Goal: Task Accomplishment & Management: Complete application form

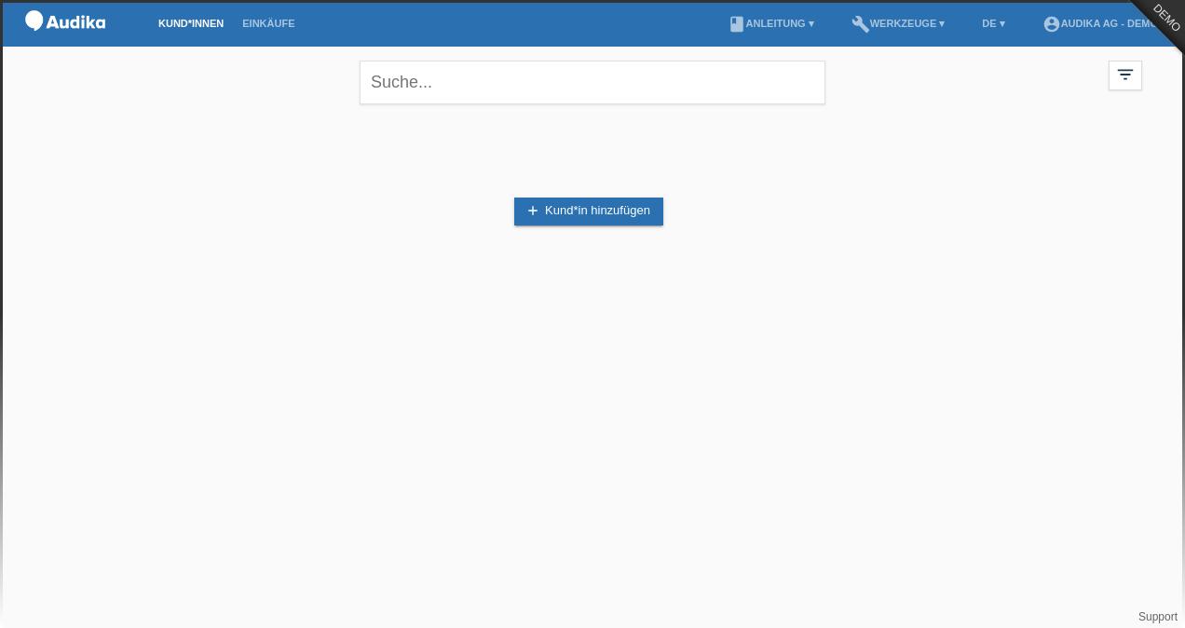
click at [209, 22] on link "Kund*innen" at bounding box center [191, 23] width 84 height 11
click at [581, 210] on link "add Kund*in hinzufügen" at bounding box center [588, 211] width 149 height 28
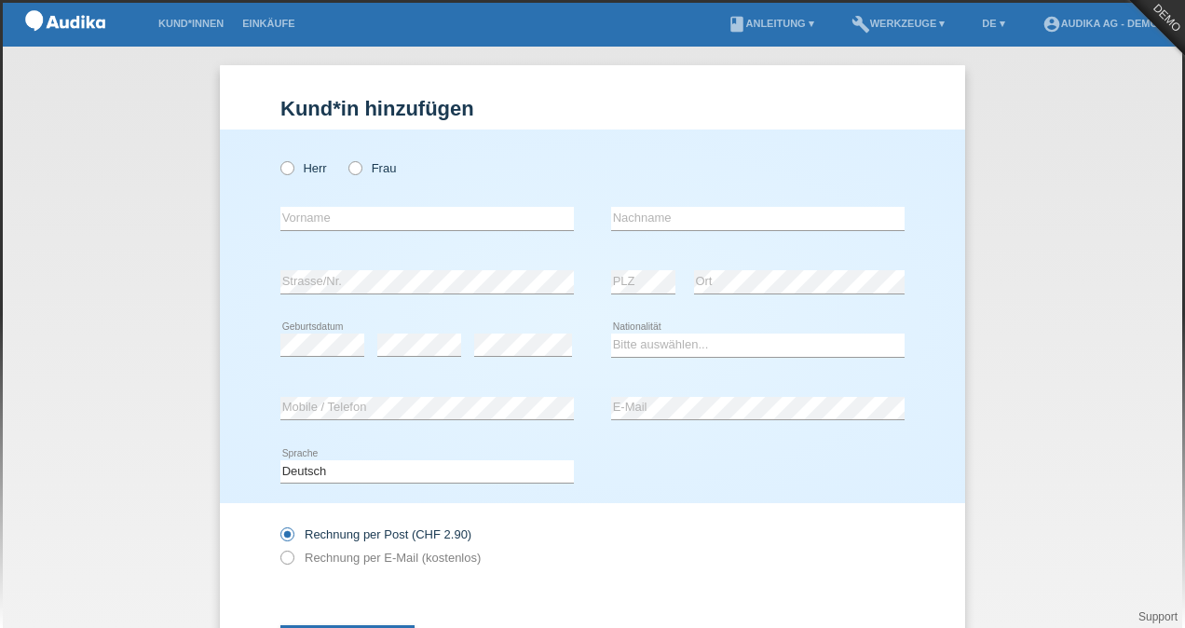
click at [346, 158] on icon at bounding box center [346, 158] width 0 height 0
click at [348, 172] on input "Frau" at bounding box center [354, 167] width 12 height 12
radio input "true"
click at [278, 158] on icon at bounding box center [278, 158] width 0 height 0
click at [287, 166] on input "Herr" at bounding box center [286, 167] width 12 height 12
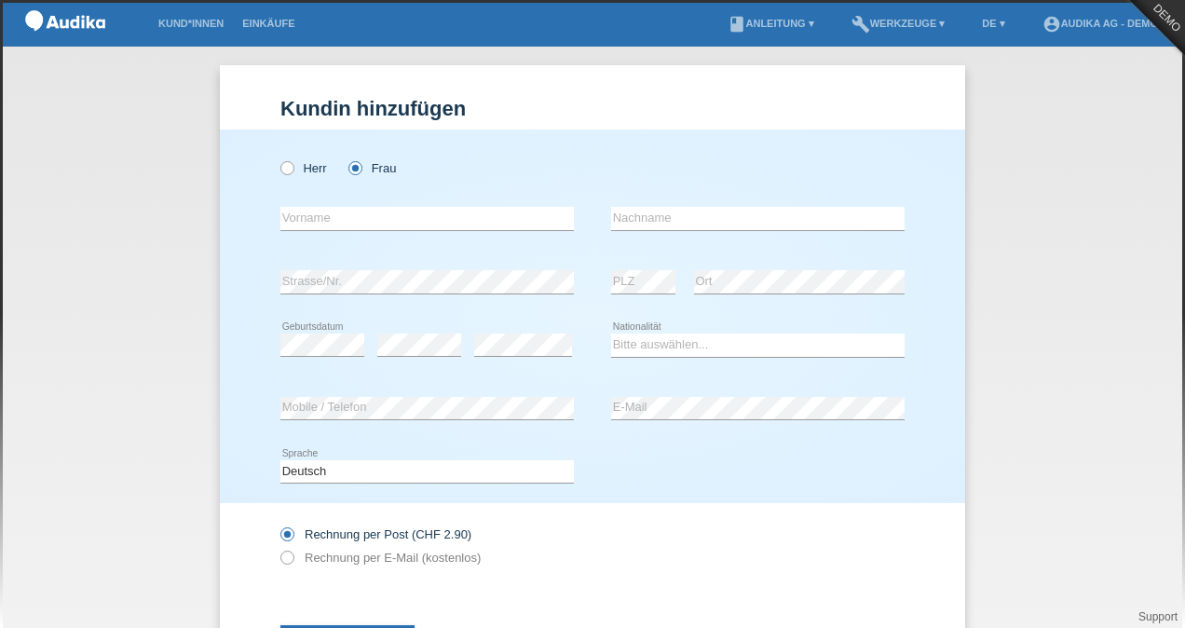
radio input "true"
click at [326, 218] on input "text" at bounding box center [426, 218] width 293 height 23
type input "[PERSON_NAME]"
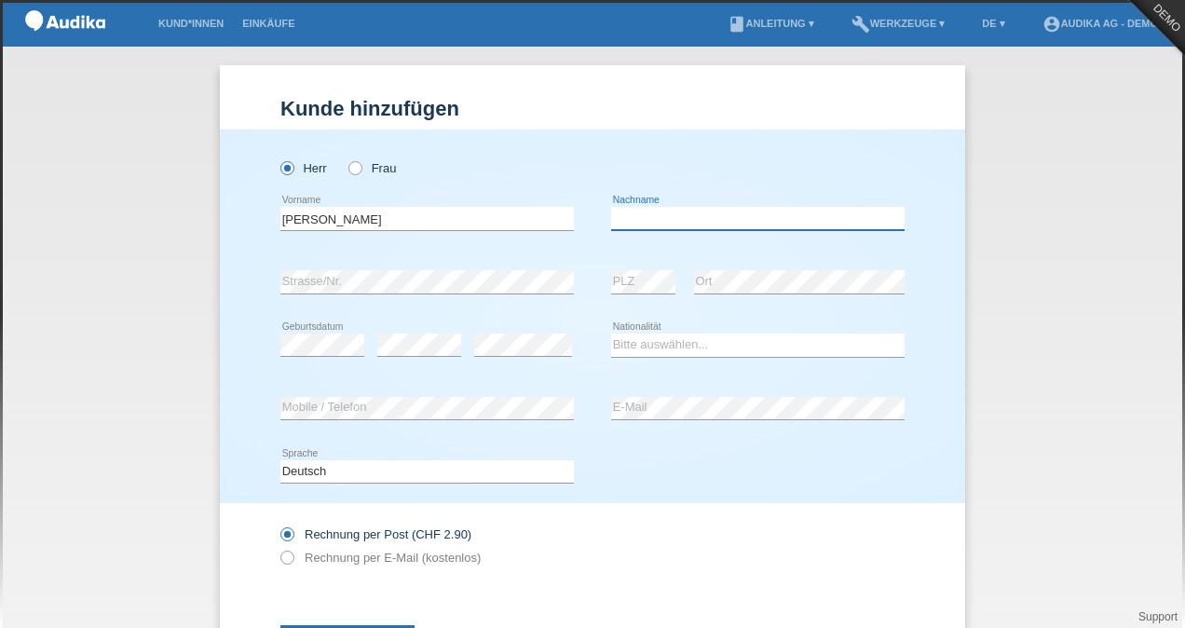
click at [704, 210] on input "text" at bounding box center [757, 218] width 293 height 23
type input "Beispiel"
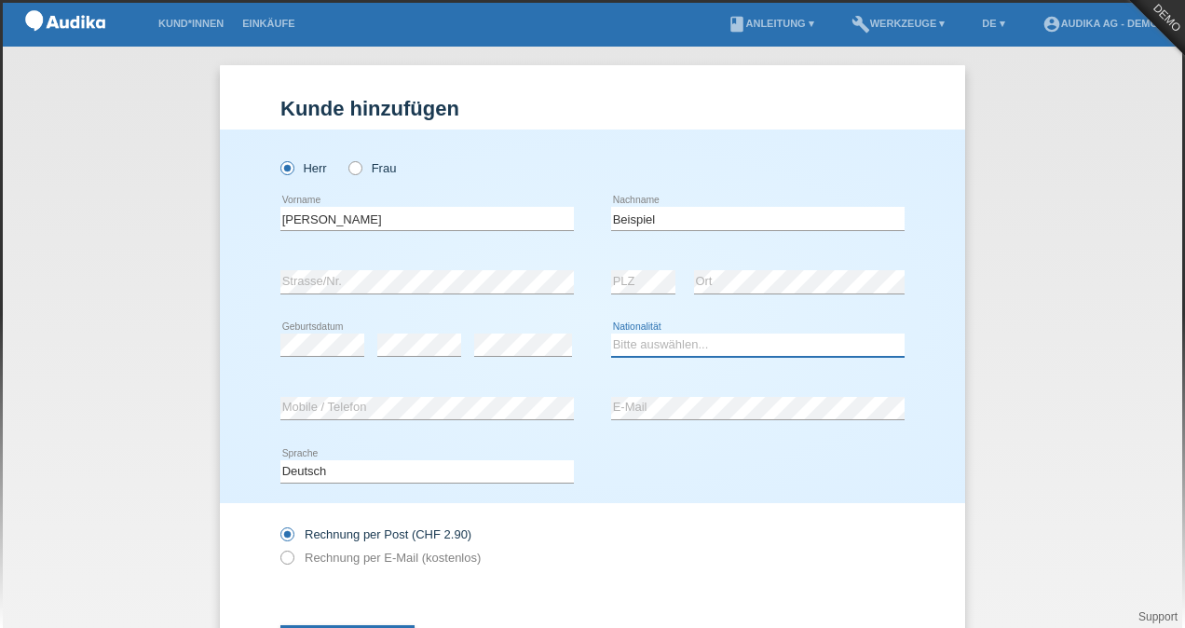
click at [654, 339] on select "Bitte auswählen... Schweiz Deutschland Liechtenstein Österreich ------------ Af…" at bounding box center [757, 344] width 293 height 22
select select "CH"
click at [611, 333] on select "Bitte auswählen... Schweiz Deutschland Liechtenstein Österreich ------------ Af…" at bounding box center [757, 344] width 293 height 22
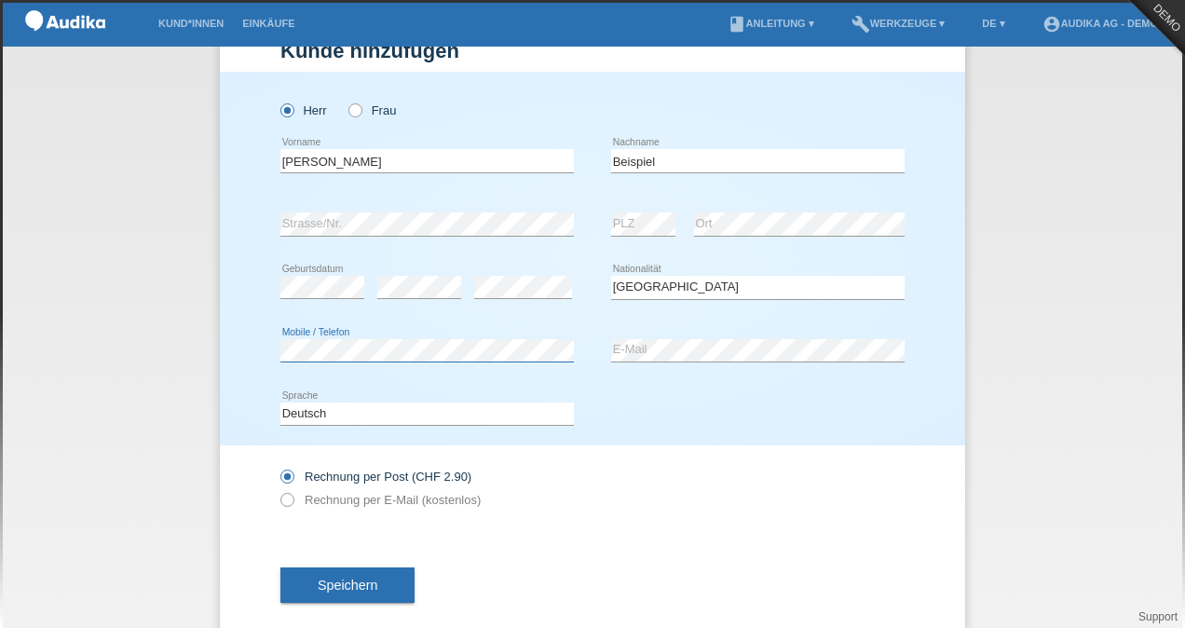
scroll to position [87, 0]
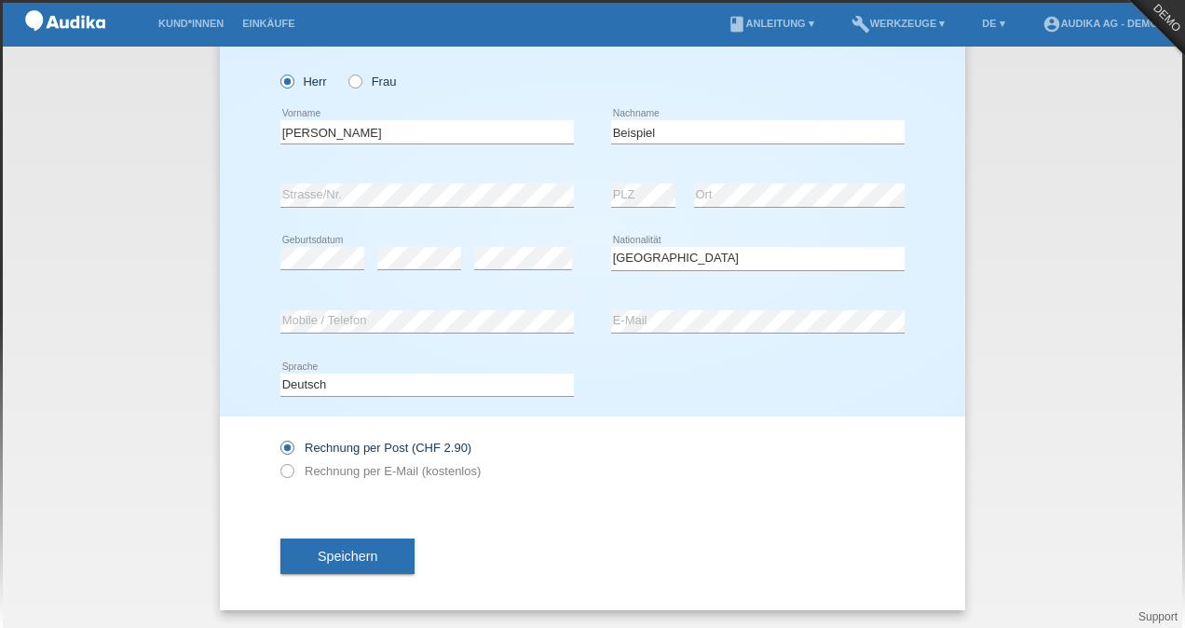
click at [336, 553] on span "Speichern" at bounding box center [348, 556] width 60 height 15
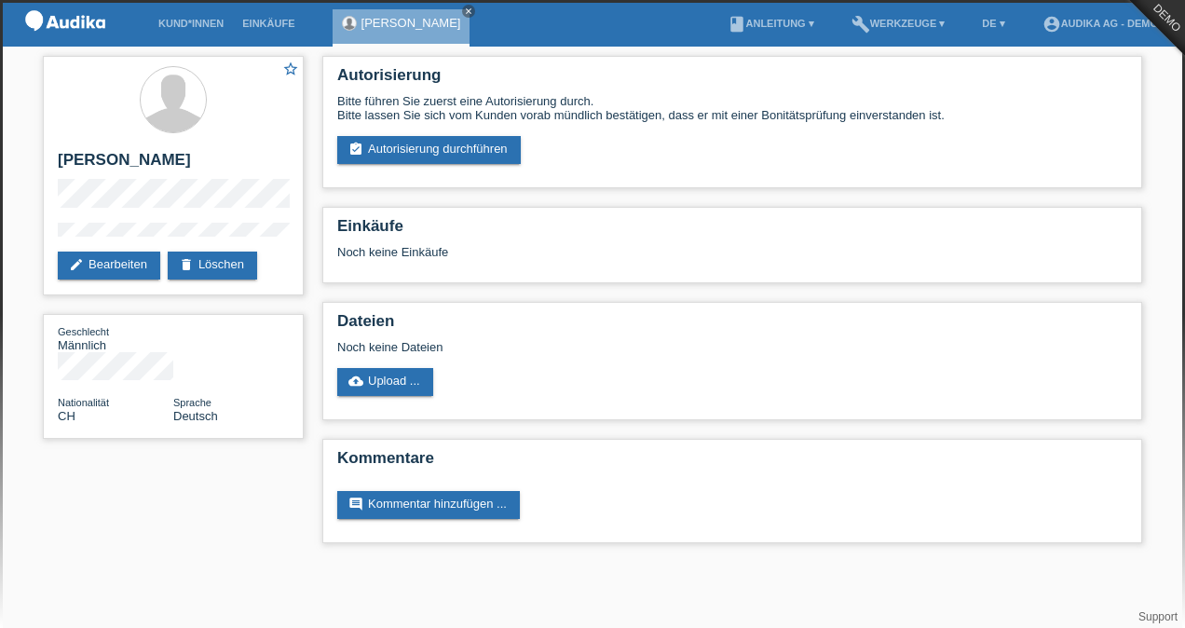
click at [435, 156] on link "assignment_turned_in Autorisierung durchführen" at bounding box center [428, 150] width 183 height 28
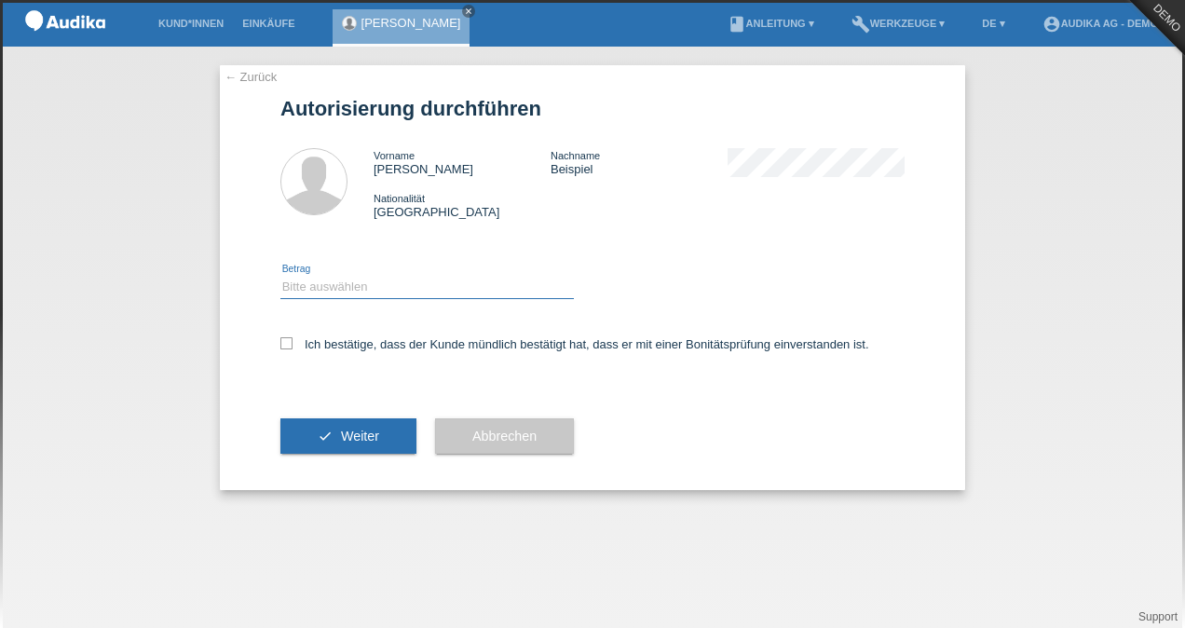
click at [304, 293] on select "Bitte auswählen CHF 1.00 - CHF 499.00 CHF 500.00 - CHF 1'999.00 CHF 2'000.00 - …" at bounding box center [426, 287] width 293 height 22
select select "3"
click at [280, 276] on select "Bitte auswählen CHF 1.00 - CHF 499.00 CHF 500.00 - CHF 1'999.00 CHF 2'000.00 - …" at bounding box center [426, 287] width 293 height 22
click at [285, 348] on icon at bounding box center [286, 343] width 12 height 12
click at [285, 348] on input "Ich bestätige, dass der Kunde mündlich bestätigt hat, dass er mit einer Bonität…" at bounding box center [286, 343] width 12 height 12
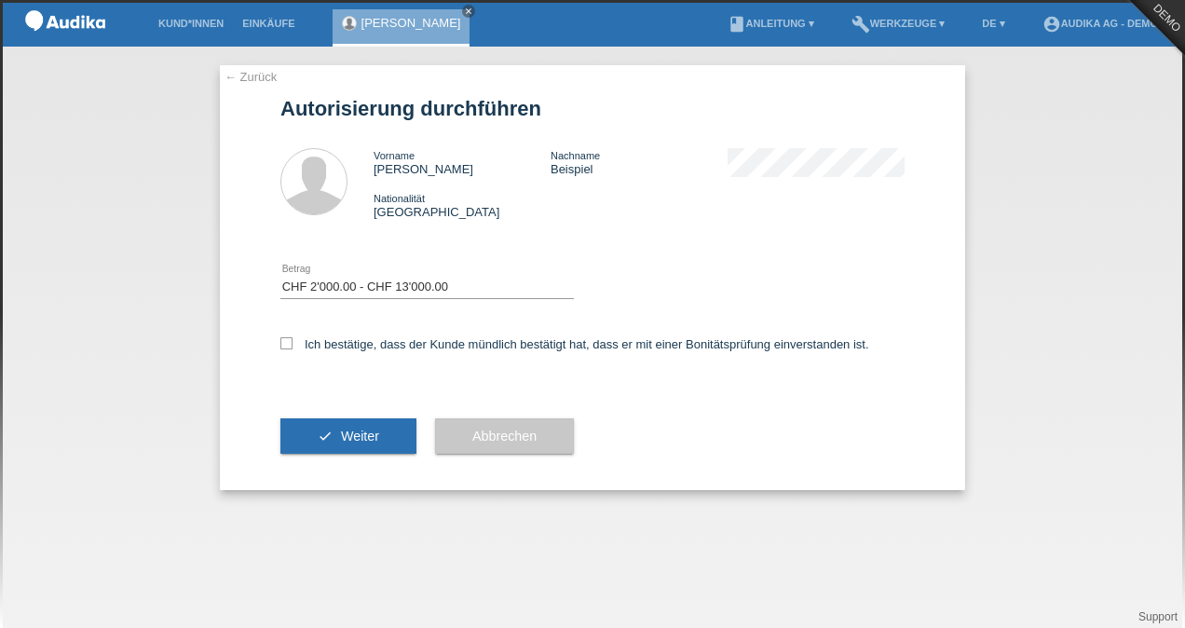
checkbox input "true"
click at [361, 427] on button "check Weiter" at bounding box center [348, 435] width 136 height 35
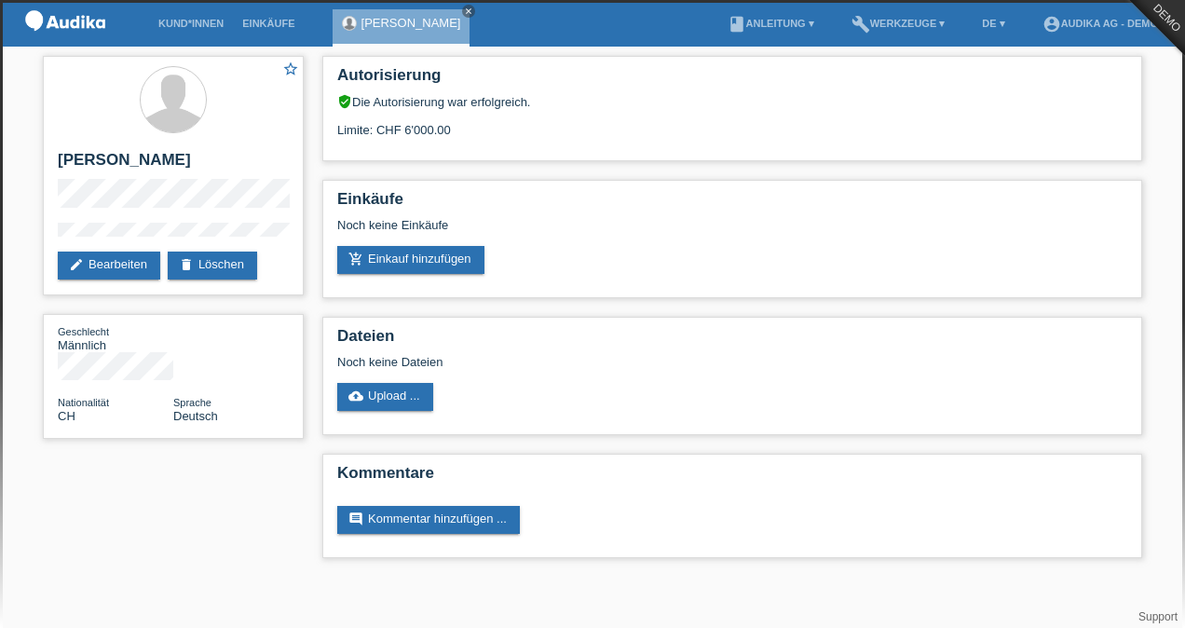
click at [69, 13] on img at bounding box center [65, 24] width 93 height 48
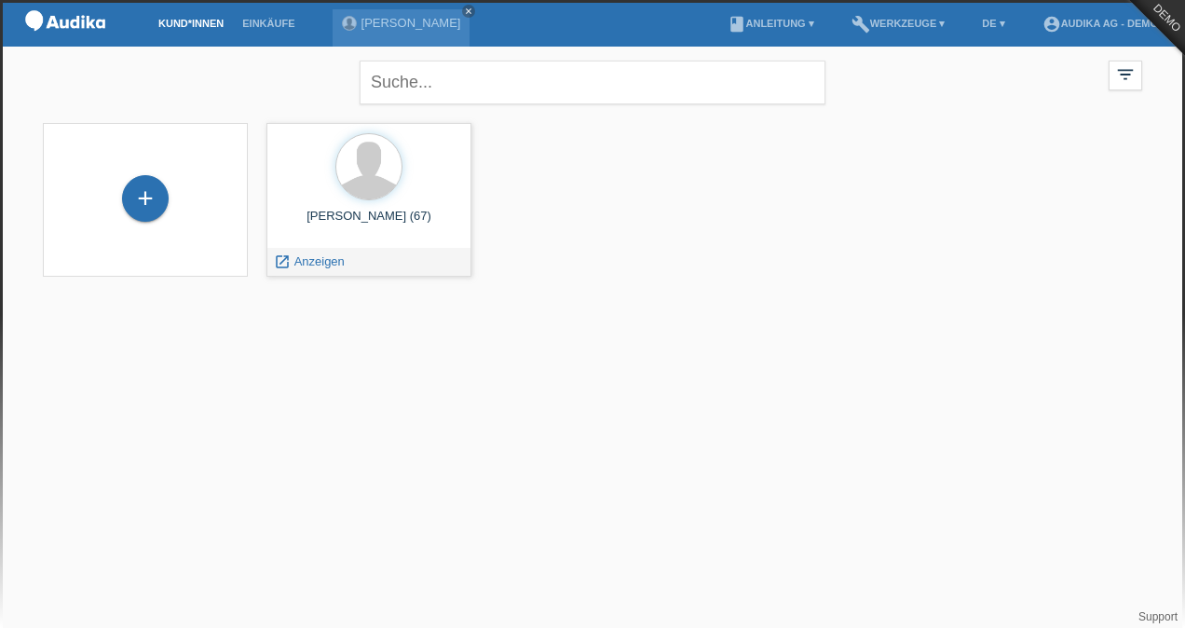
click at [311, 261] on span "Anzeigen" at bounding box center [319, 261] width 50 height 14
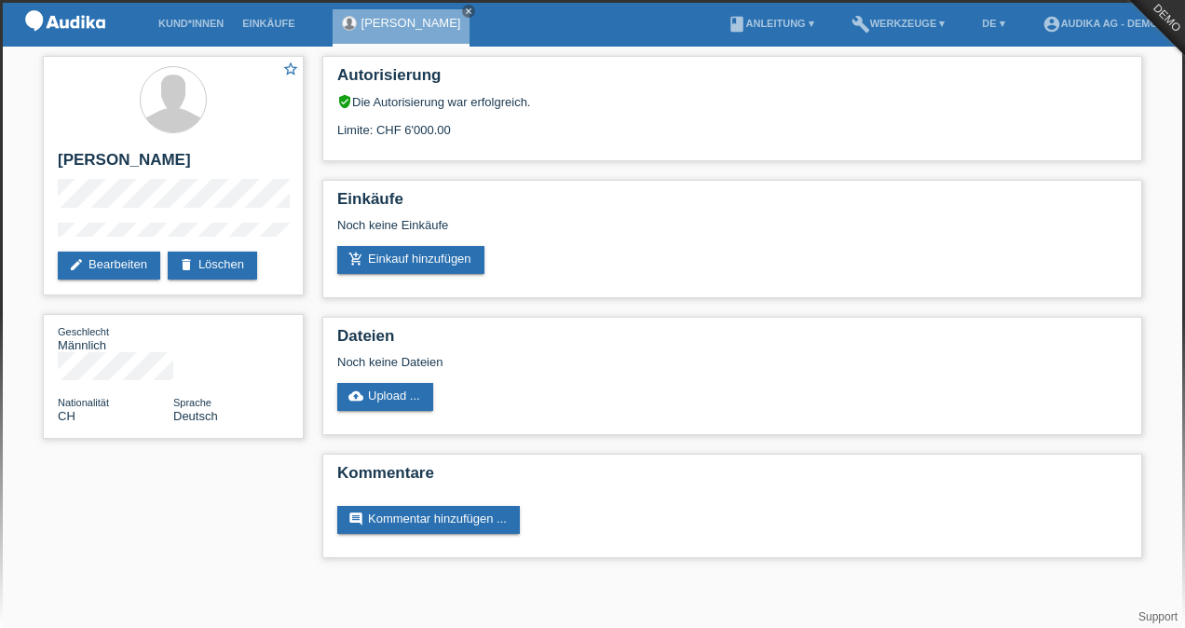
click at [436, 255] on link "add_shopping_cart Einkauf hinzufügen" at bounding box center [410, 260] width 147 height 28
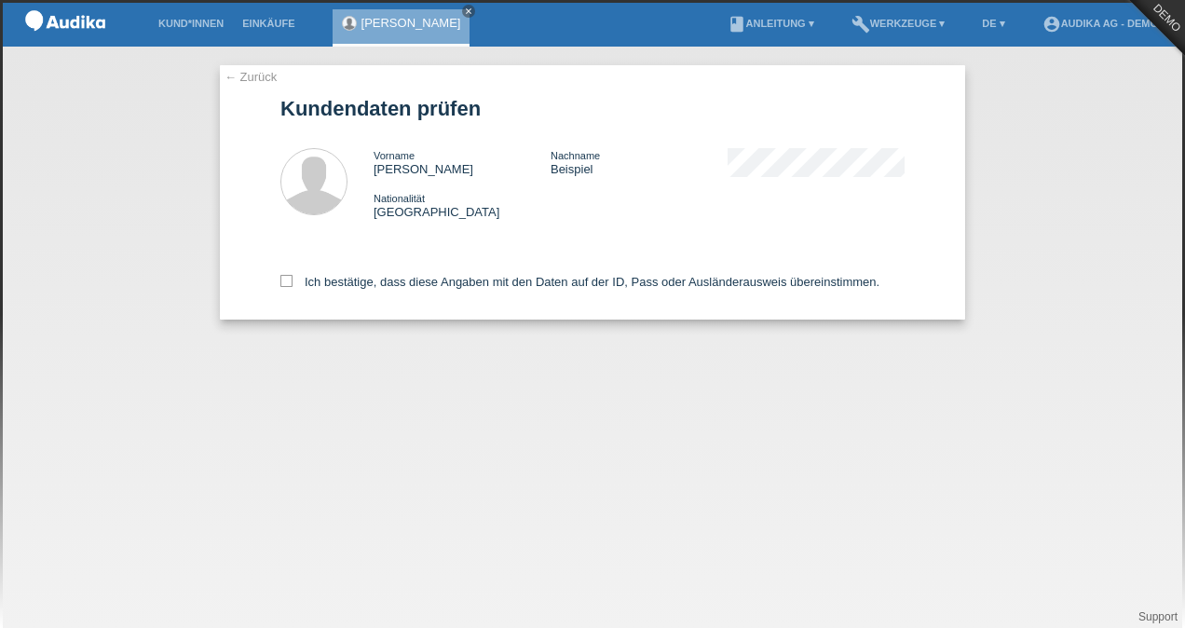
click at [282, 281] on icon at bounding box center [286, 281] width 12 height 12
click at [282, 281] on input "Ich bestätige, dass diese Angaben mit den Daten auf der ID, Pass oder Ausländer…" at bounding box center [286, 281] width 12 height 12
checkbox input "true"
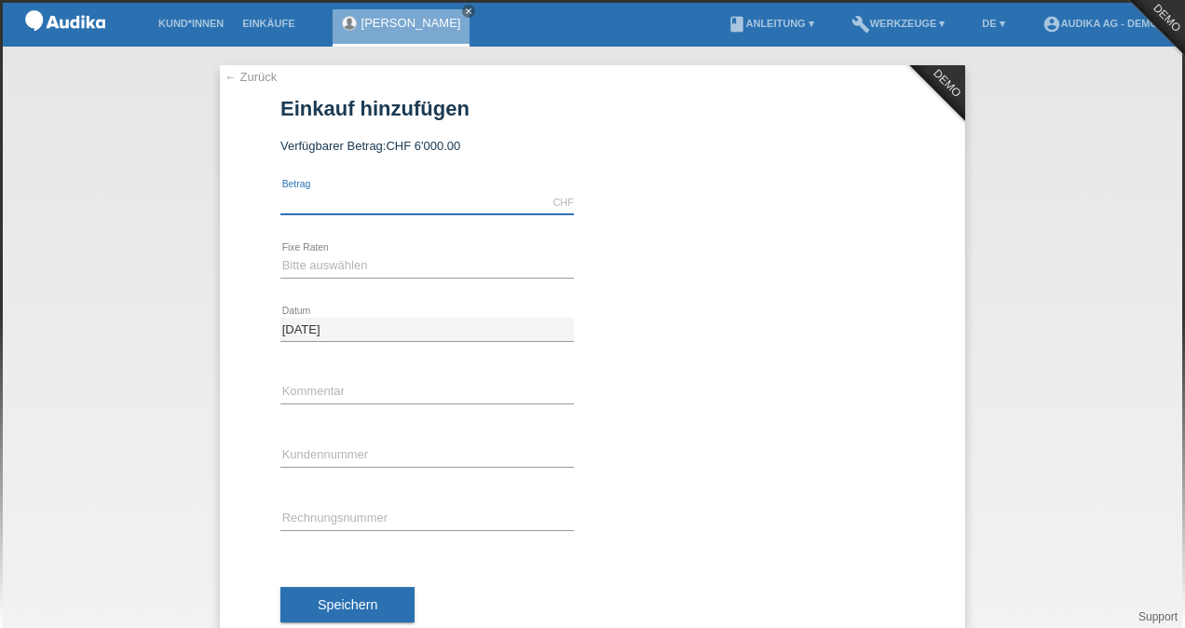
click at [305, 204] on input "text" at bounding box center [426, 202] width 293 height 23
type input "5430.00"
click at [604, 265] on link "calculate" at bounding box center [608, 264] width 32 height 26
type input "5430.00"
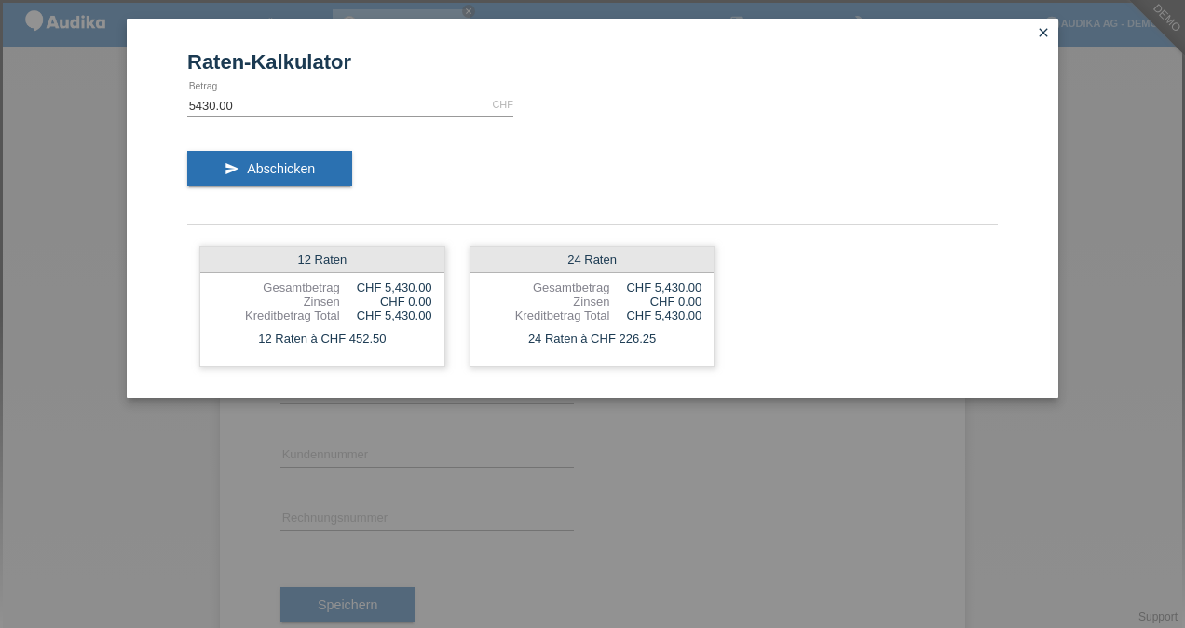
click at [380, 266] on div "12 Raten" at bounding box center [322, 260] width 244 height 26
click at [322, 306] on div "Zinsen" at bounding box center [276, 301] width 128 height 14
click at [1043, 20] on div "Raten-Kalkulator 5430.00 CHF error Betrag send Abschicken 12 Raten Gesamtbetrag…" at bounding box center [592, 208] width 931 height 379
click at [1046, 32] on icon "close" at bounding box center [1043, 32] width 15 height 15
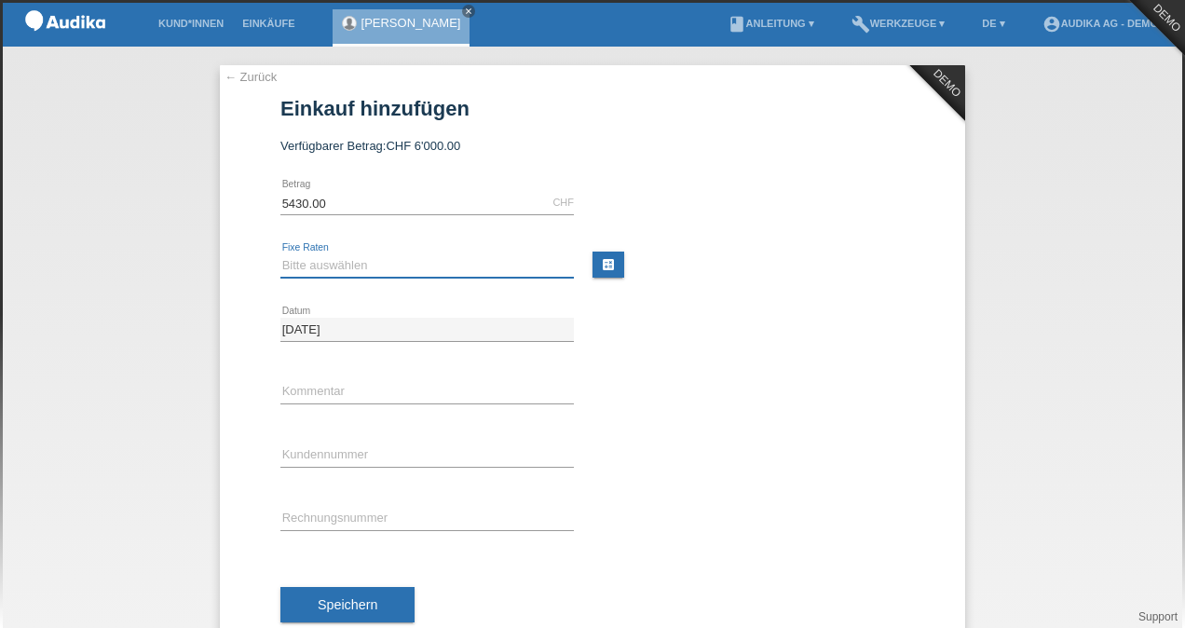
click at [353, 261] on select "Bitte auswählen 12 Raten 24 Raten" at bounding box center [426, 265] width 293 height 22
select select "177"
click at [280, 254] on select "Bitte auswählen 12 Raten 24 Raten" at bounding box center [426, 265] width 293 height 22
click at [303, 448] on input "C" at bounding box center [426, 455] width 293 height 23
paste input "11789150"
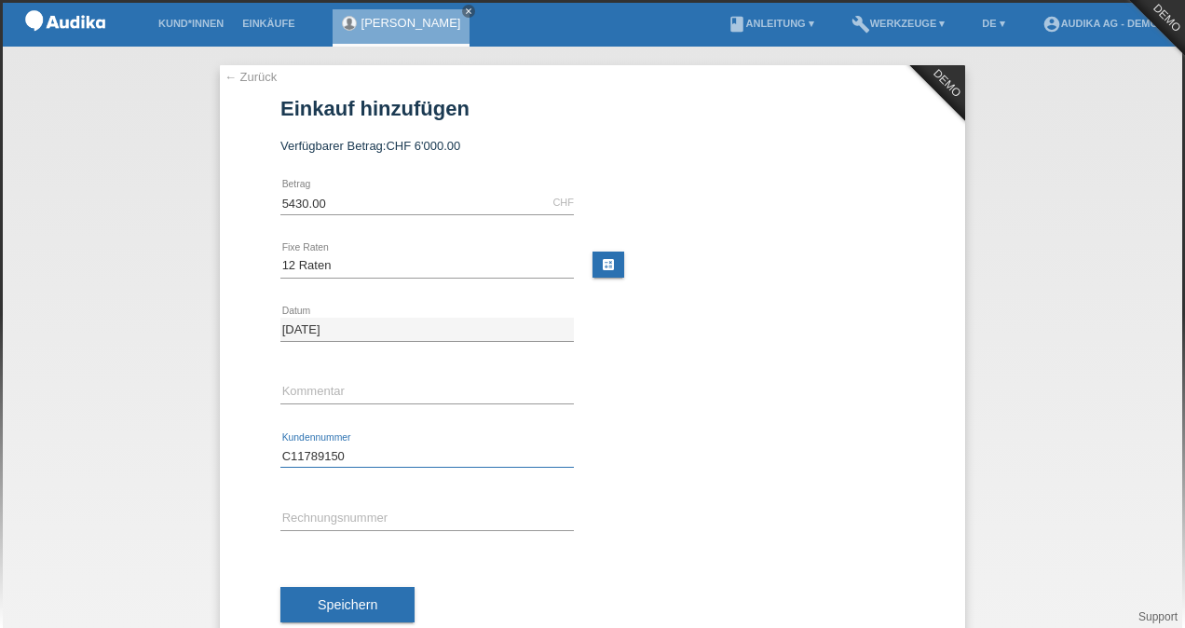
type input "C11789150"
type input "SOI"
click at [311, 516] on input "SOI" at bounding box center [426, 519] width 293 height 23
click at [356, 600] on span "Speichern" at bounding box center [348, 604] width 60 height 15
click at [224, 73] on link "← Zurück" at bounding box center [250, 77] width 52 height 14
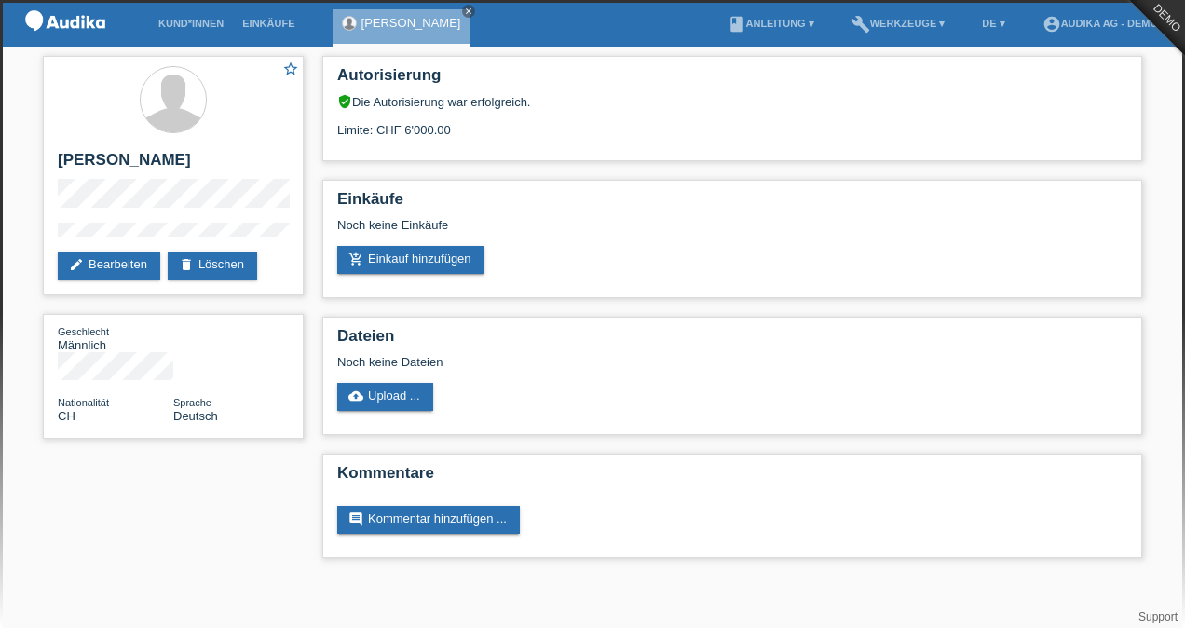
click at [445, 267] on link "add_shopping_cart Einkauf hinzufügen" at bounding box center [410, 260] width 147 height 28
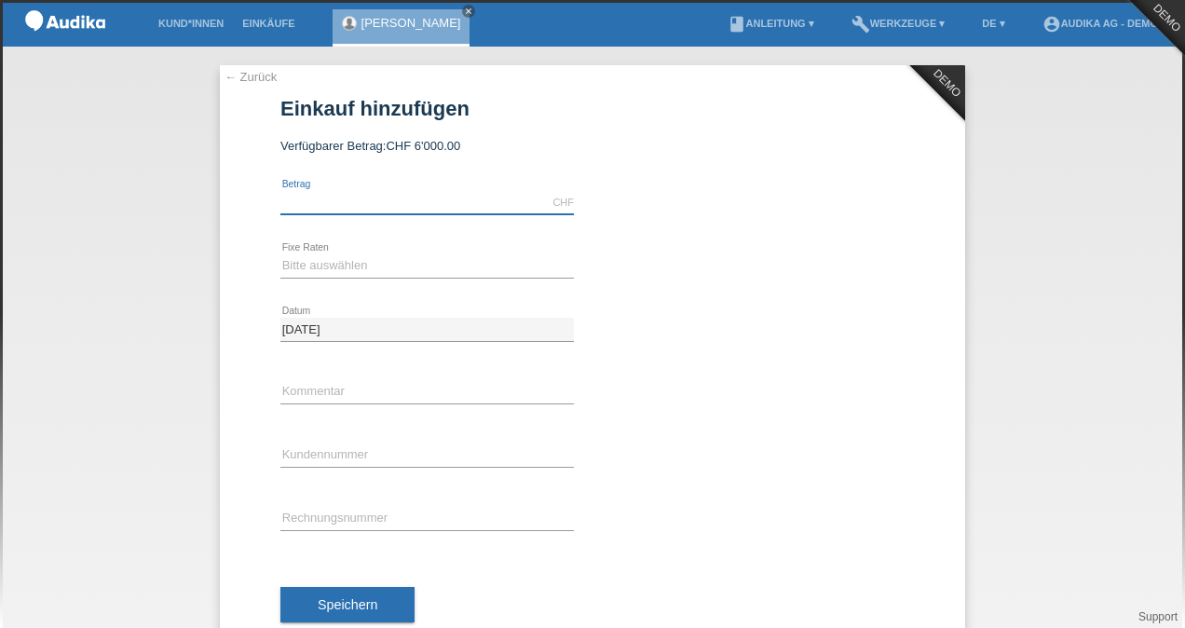
click at [307, 205] on input "text" at bounding box center [426, 202] width 293 height 23
type input "5430.00"
click at [319, 255] on select "Bitte auswählen 12 Raten 24 Raten" at bounding box center [426, 265] width 293 height 22
select select "177"
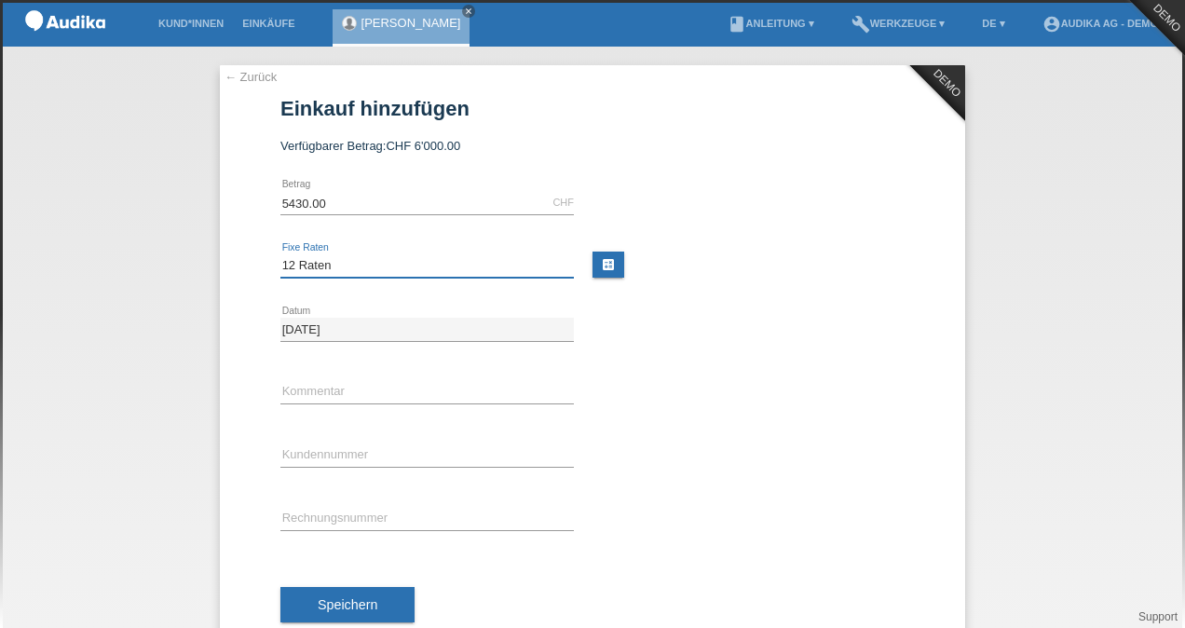
click at [280, 254] on select "Bitte auswählen 12 Raten 24 Raten" at bounding box center [426, 265] width 293 height 22
click at [350, 602] on span "Speichern" at bounding box center [348, 604] width 60 height 15
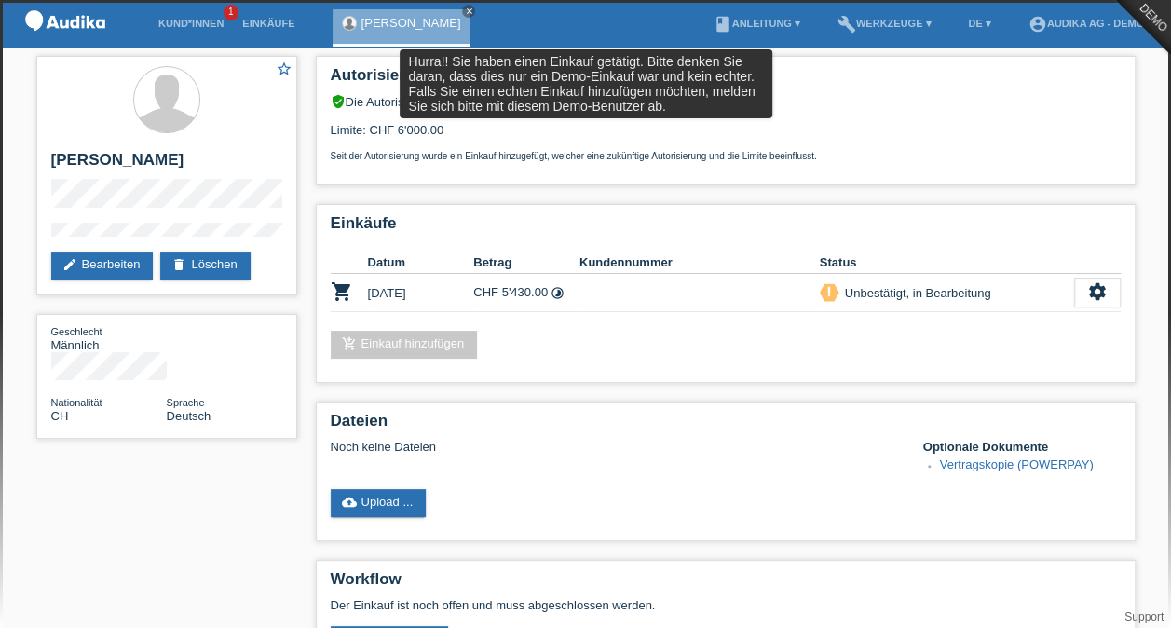
click at [1094, 294] on icon "settings" at bounding box center [1097, 291] width 20 height 20
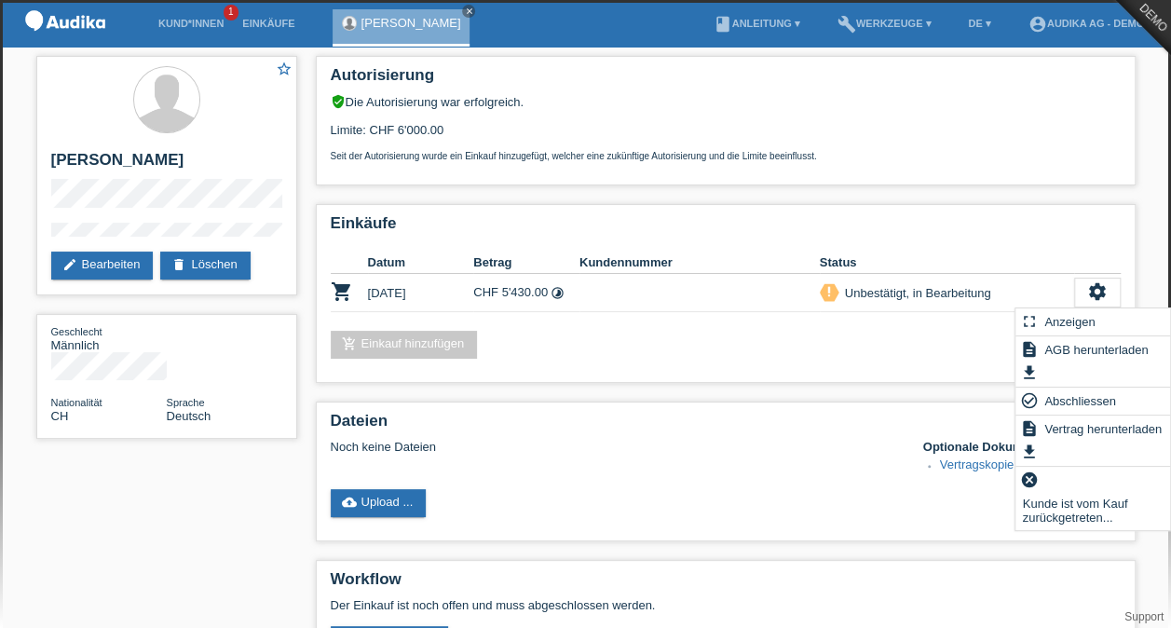
click at [1076, 400] on span "Abschliessen" at bounding box center [1079, 400] width 77 height 22
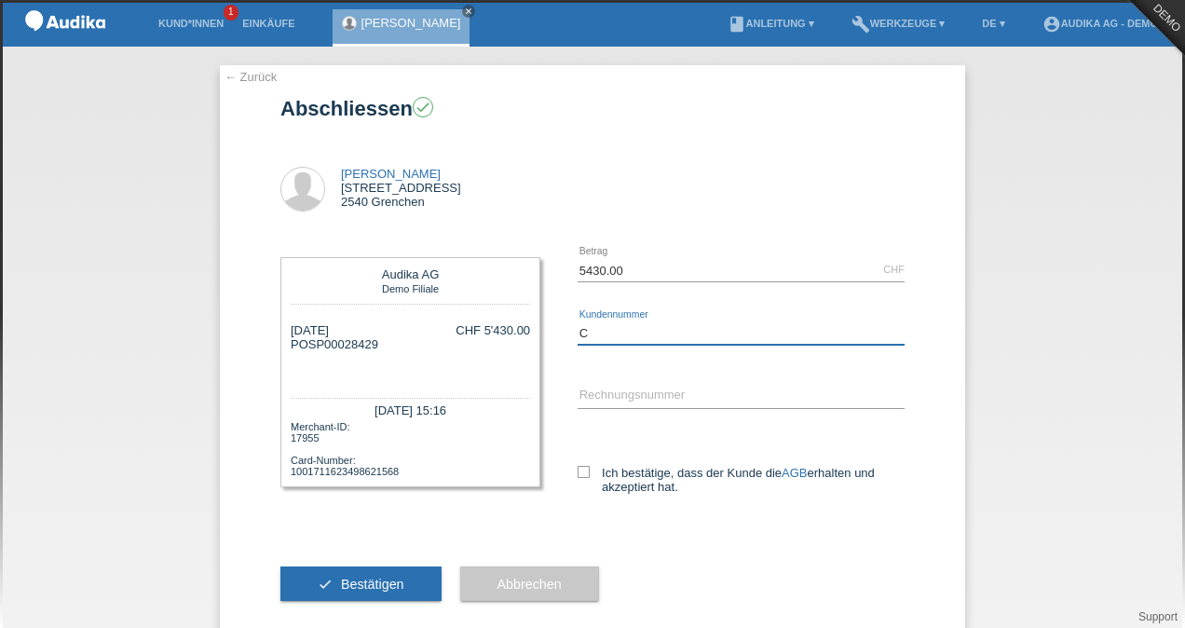
click at [648, 331] on input "C" at bounding box center [740, 332] width 327 height 23
paste input "11789150"
type input "C11789150"
click at [89, 142] on div "← Zurück Abschliessen check [PERSON_NAME][STREET_ADDRESS] AGB" at bounding box center [592, 337] width 1185 height 581
drag, startPoint x: 401, startPoint y: 476, endPoint x: 374, endPoint y: 478, distance: 27.1
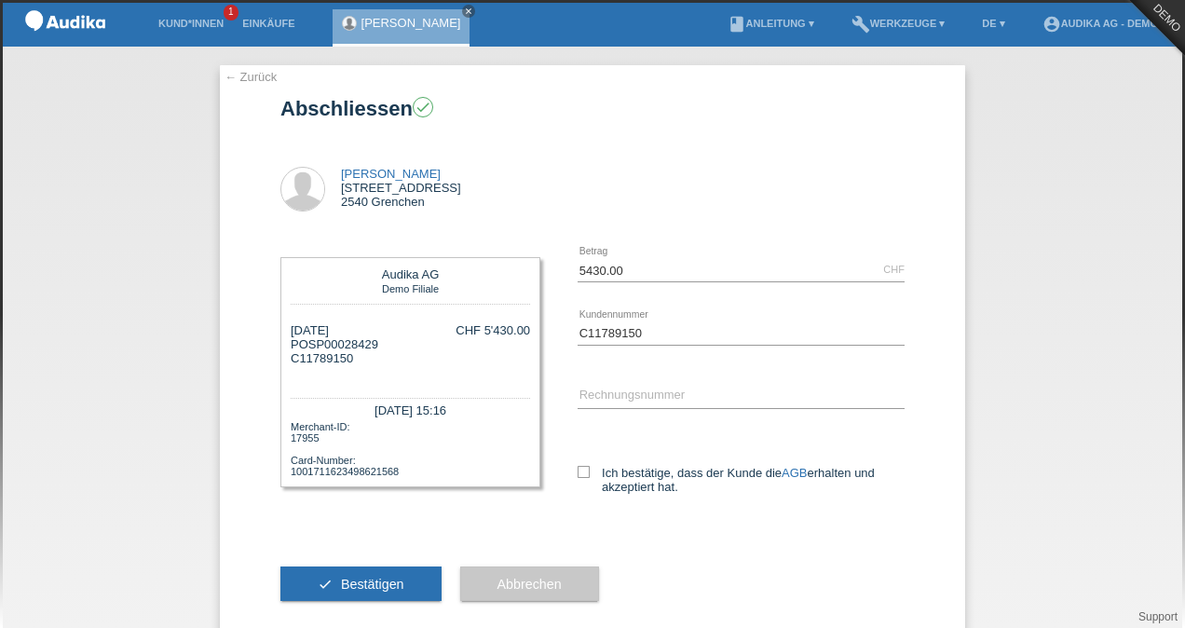
click at [374, 477] on div "Merchant-ID: 17955 Card-Number: 1001711623498621568" at bounding box center [410, 448] width 239 height 58
drag, startPoint x: 374, startPoint y: 478, endPoint x: 355, endPoint y: 374, distance: 105.2
click at [355, 374] on div "[DATE] POSP00028429 C11789150" at bounding box center [335, 351] width 88 height 56
drag, startPoint x: 373, startPoint y: 346, endPoint x: 304, endPoint y: 345, distance: 68.9
click at [304, 345] on div "07.10.2025 POSP00028429 C11789150 CHF 5'430.00" at bounding box center [410, 351] width 239 height 56
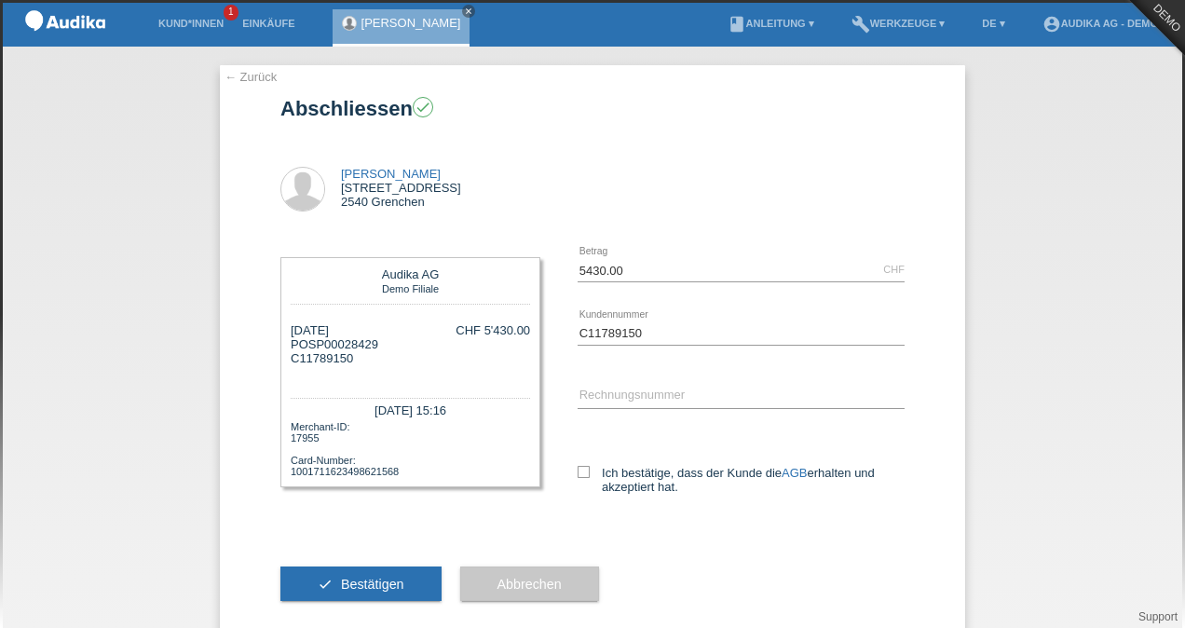
copy div "SP00028429"
click at [61, 204] on div "← Zurück Abschliessen check Hans Beispiel Bachtelenstrasse 4 2540 Grenchen AGB" at bounding box center [592, 337] width 1185 height 581
type input "SOI"
click at [606, 394] on input "SOI" at bounding box center [740, 396] width 327 height 23
click at [577, 470] on icon at bounding box center [583, 472] width 12 height 12
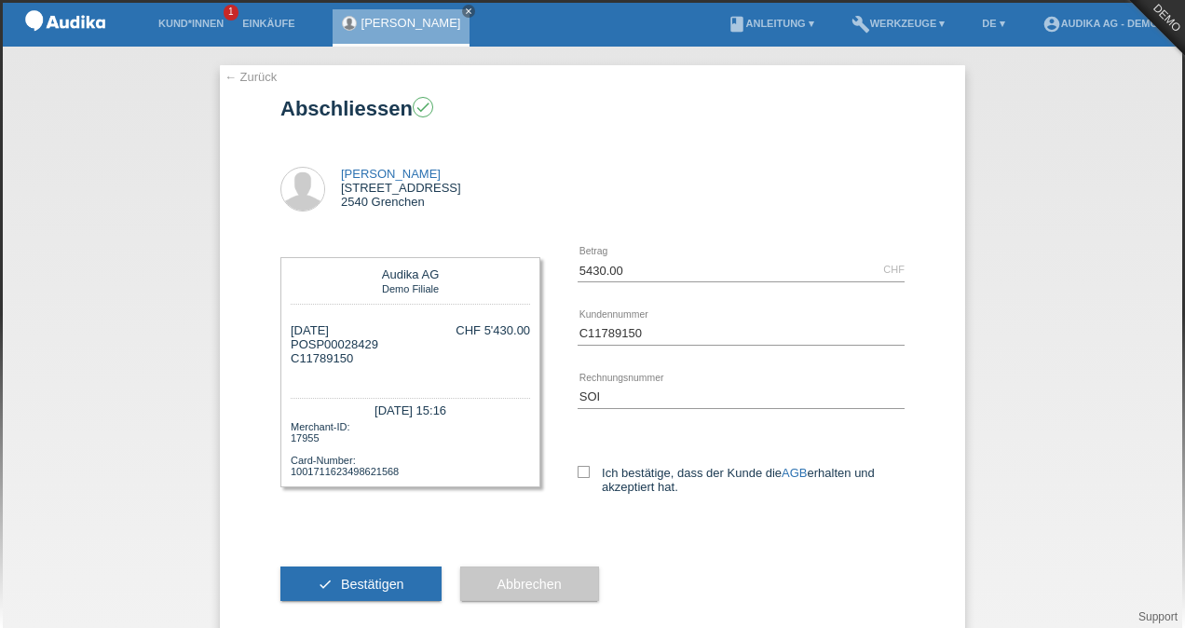
click at [577, 470] on input "Ich bestätige, dass der Kunde die AGB erhalten und akzeptiert hat." at bounding box center [583, 472] width 12 height 12
checkbox input "true"
click at [361, 581] on span "Bestätigen" at bounding box center [372, 584] width 63 height 15
